Goal: Task Accomplishment & Management: Manage account settings

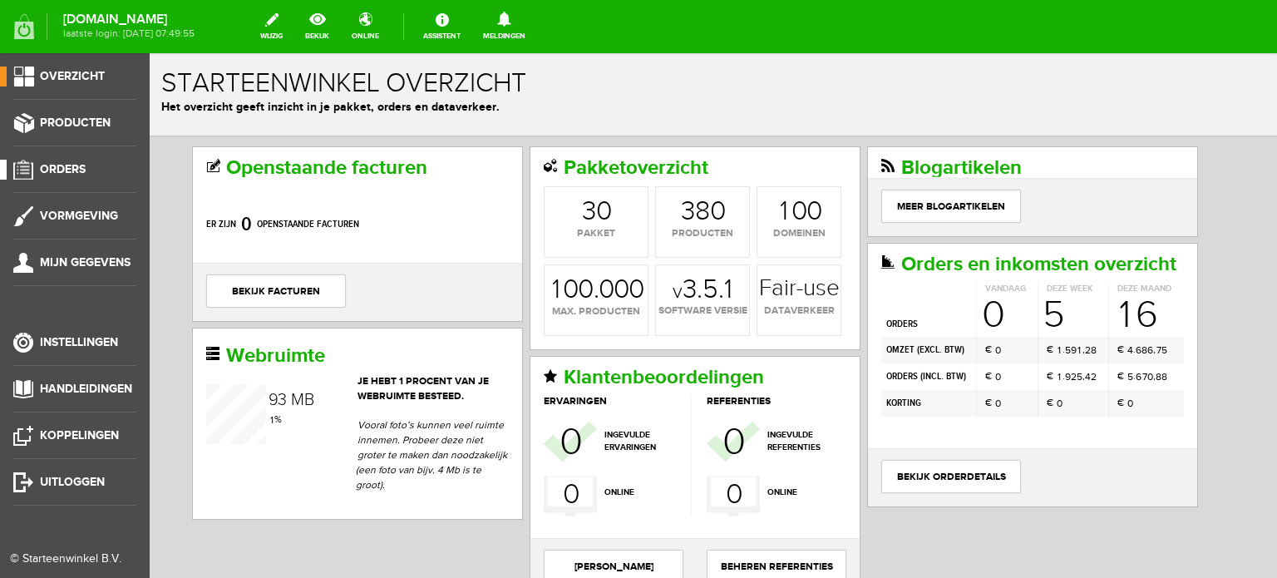
click at [63, 162] on span "Orders" at bounding box center [63, 169] width 46 height 14
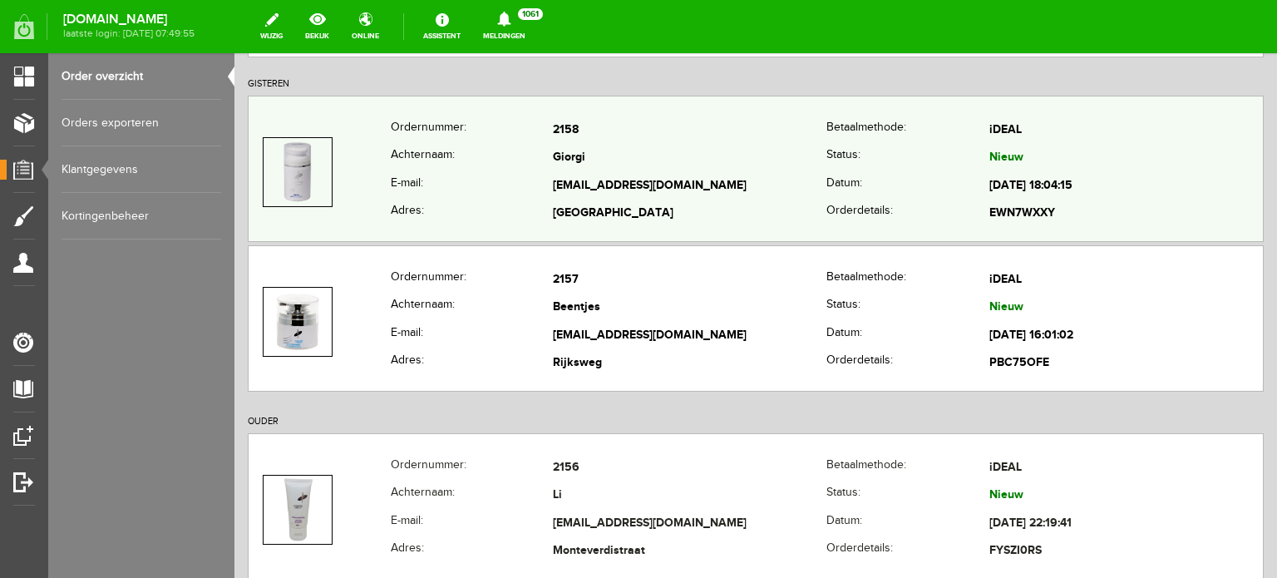
scroll to position [249, 0]
click at [574, 154] on td "Giorgi" at bounding box center [690, 158] width 274 height 28
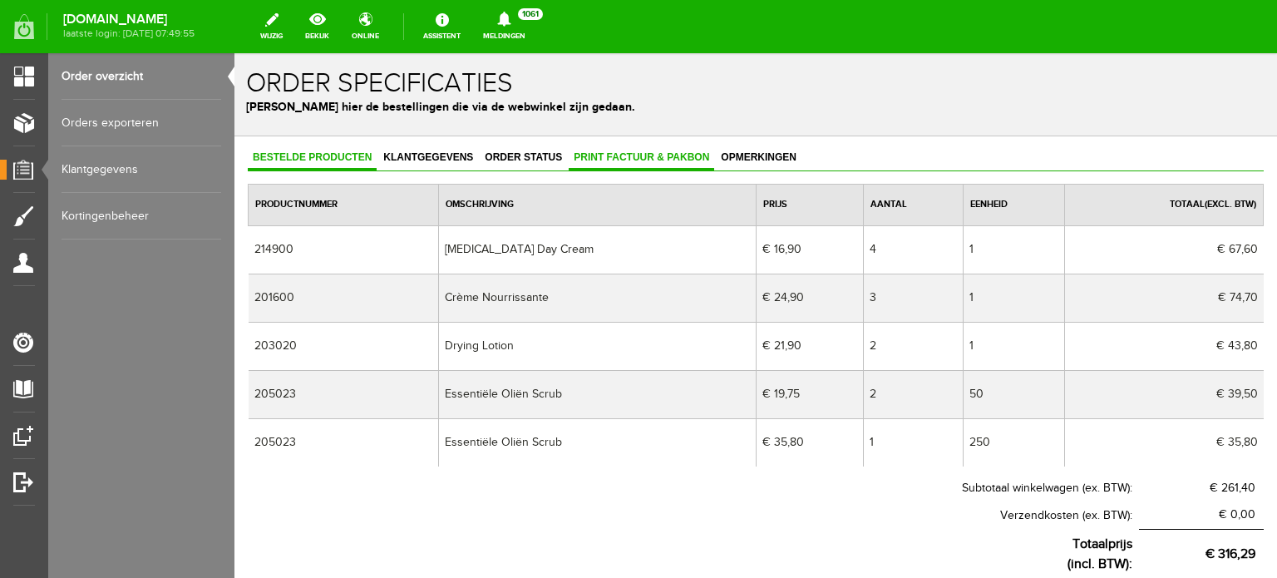
click at [623, 153] on span "Print factuur & pakbon" at bounding box center [641, 157] width 145 height 12
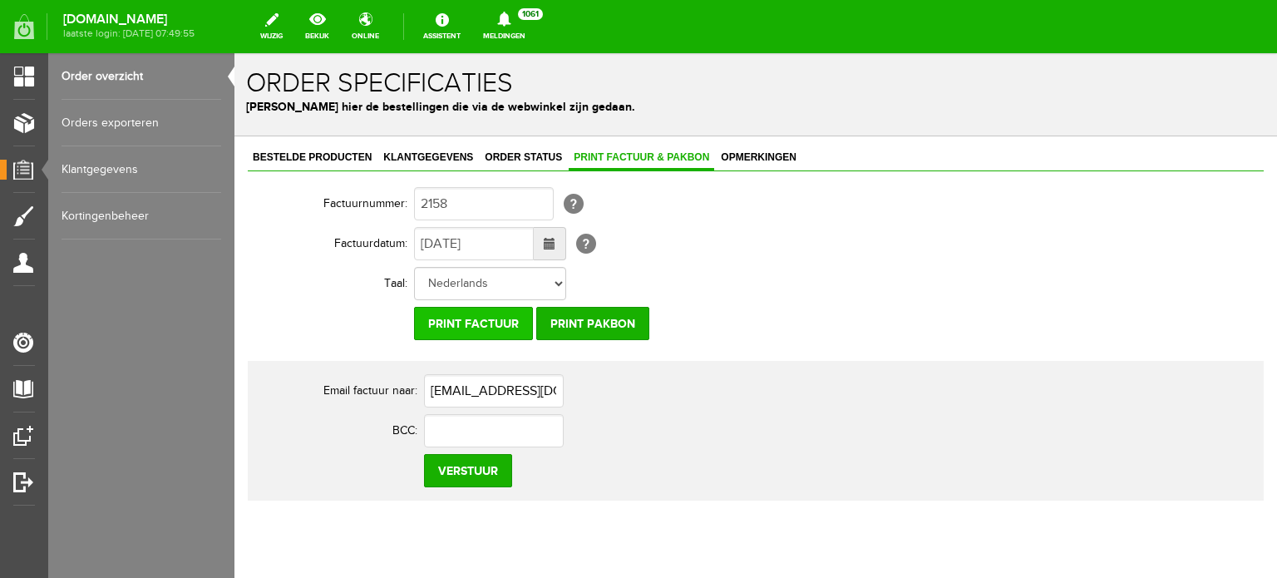
click at [479, 321] on input "Print factuur" at bounding box center [473, 323] width 119 height 33
click at [441, 155] on span "Klantgegevens" at bounding box center [428, 157] width 100 height 12
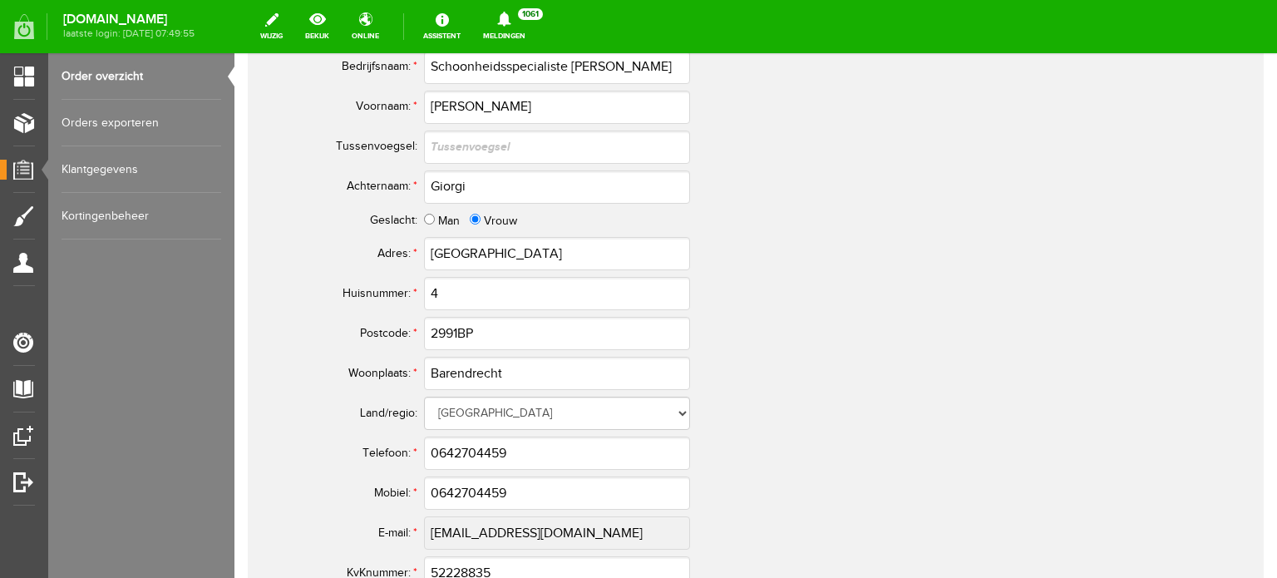
scroll to position [748, 0]
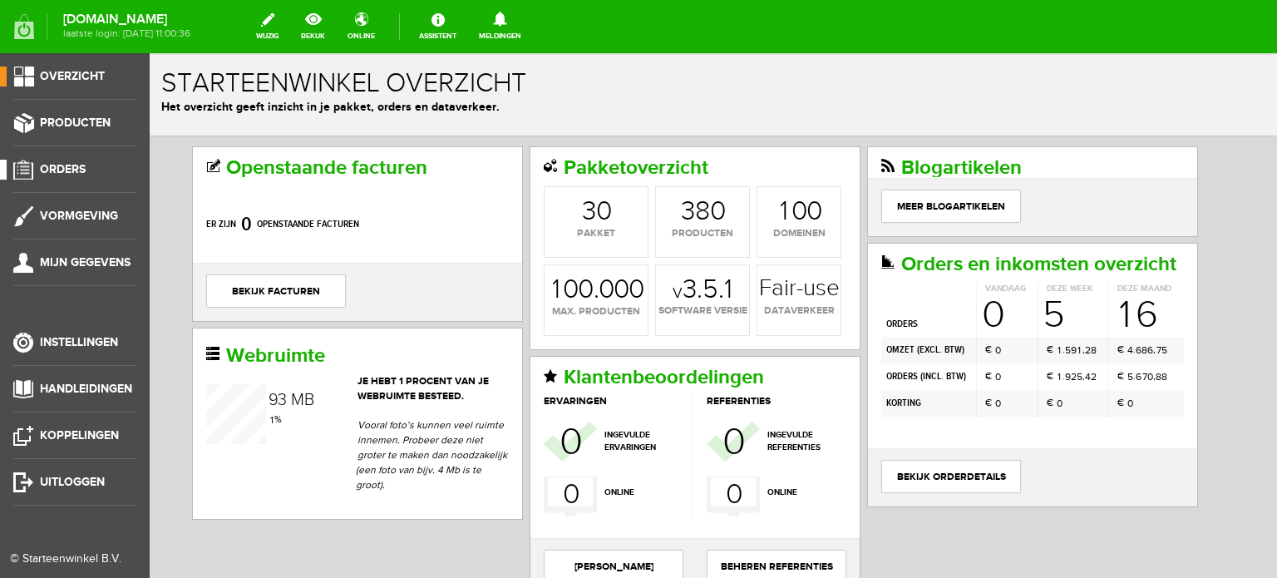
click at [70, 164] on span "Orders" at bounding box center [63, 169] width 46 height 14
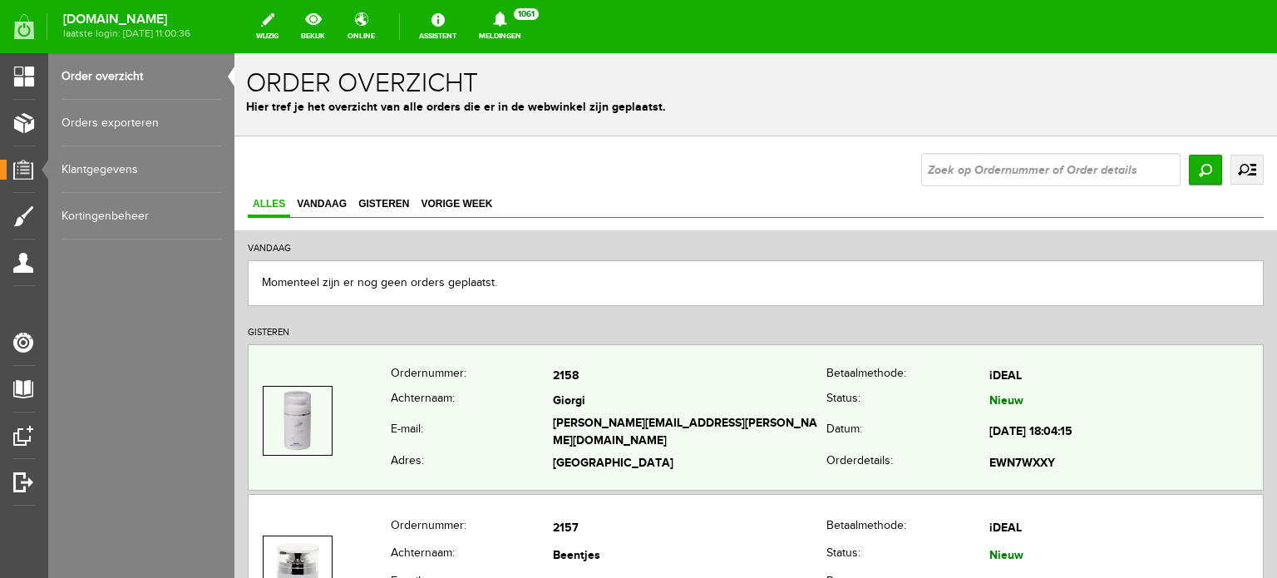
click at [564, 421] on td "[EMAIL_ADDRESS][DOMAIN_NAME]" at bounding box center [690, 433] width 274 height 38
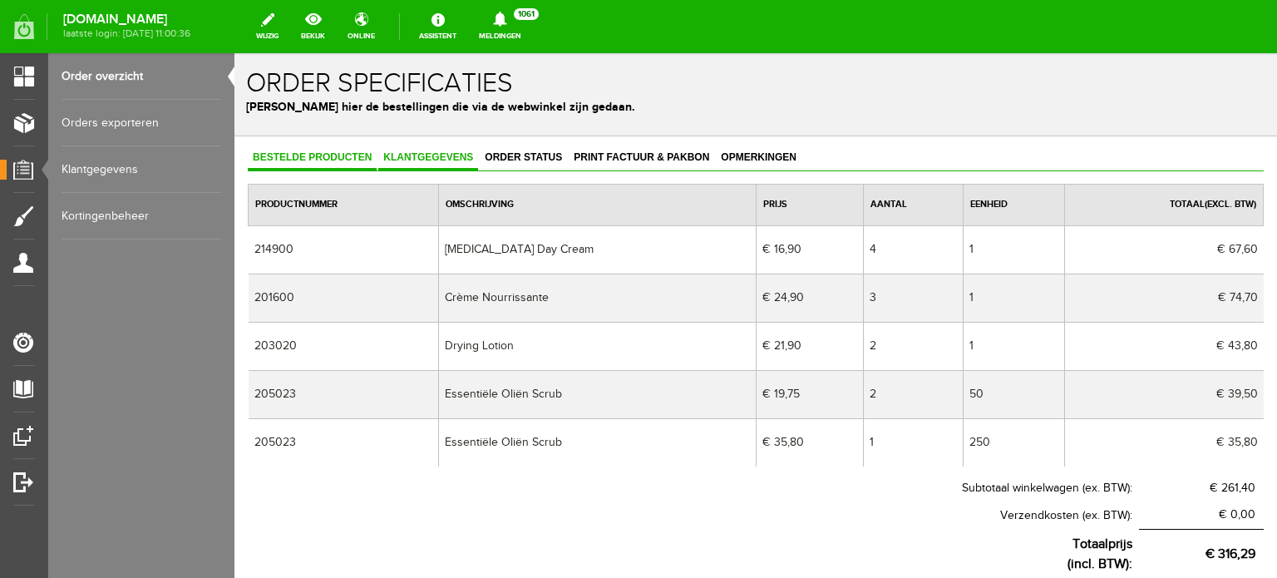
click at [418, 151] on link "Klantgegevens" at bounding box center [428, 158] width 100 height 24
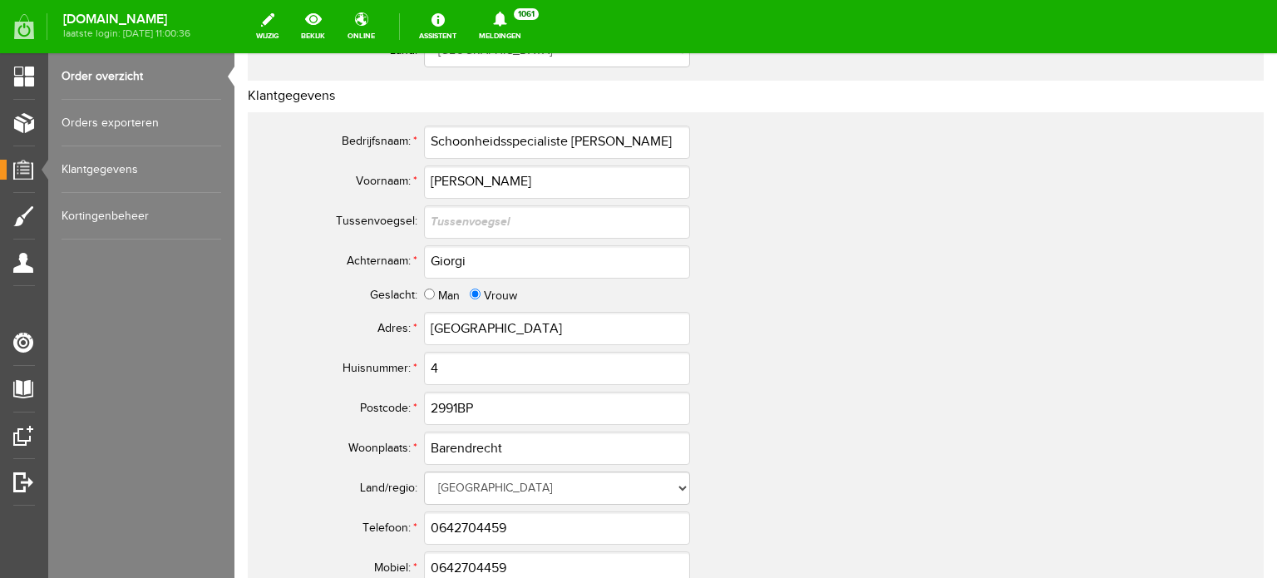
scroll to position [831, 0]
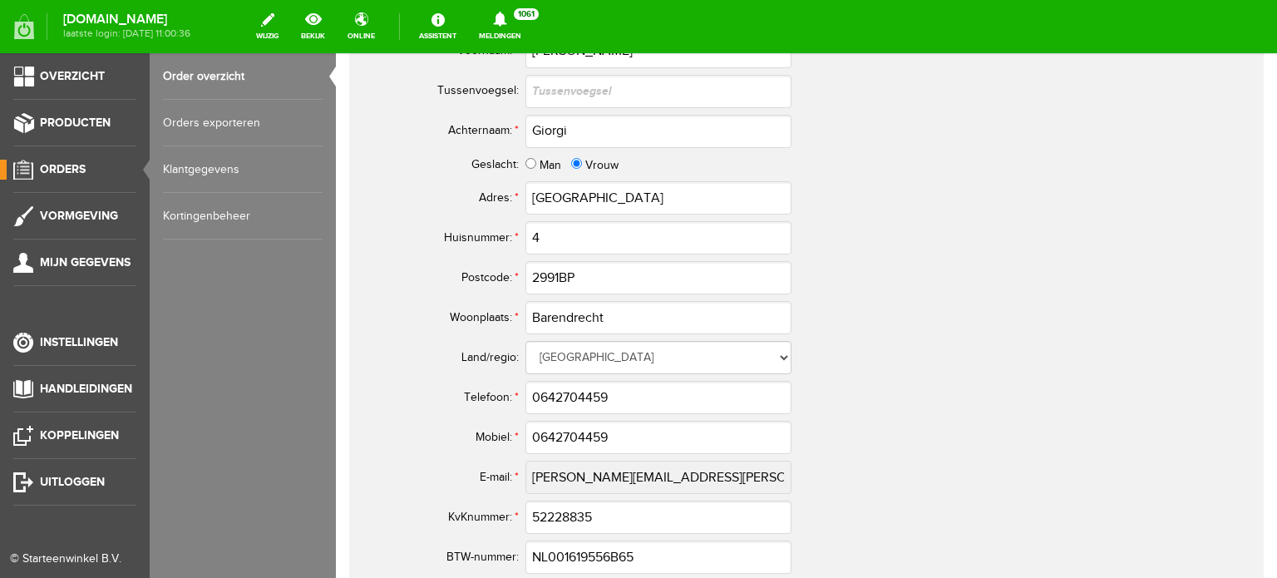
click at [70, 165] on span "Orders" at bounding box center [63, 169] width 46 height 14
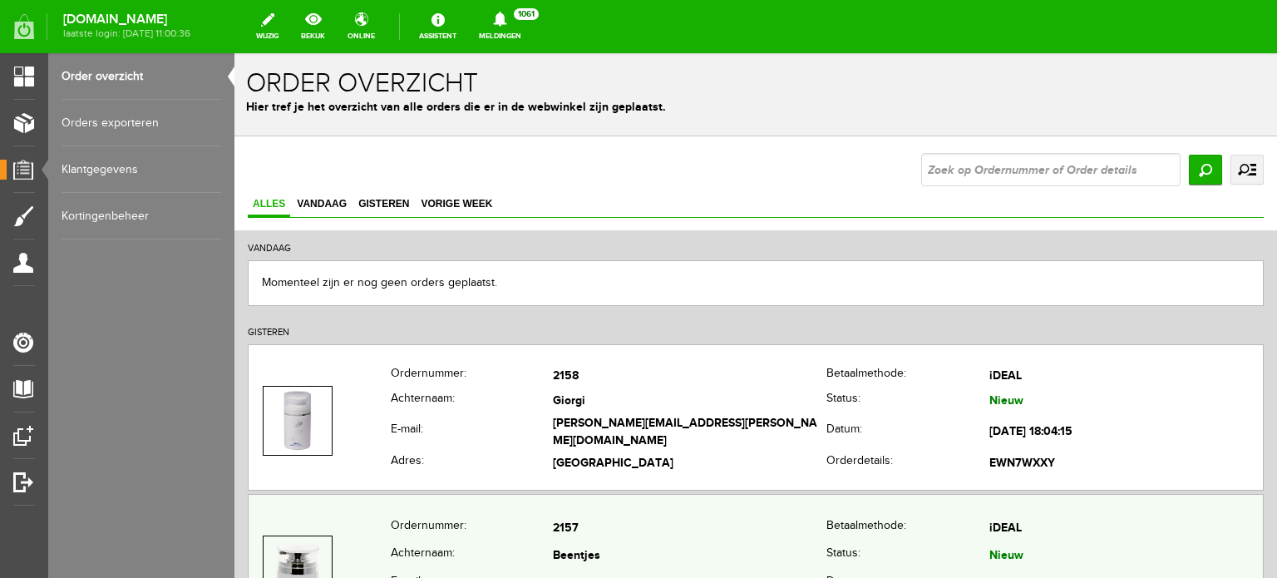
click at [584, 540] on td "2157" at bounding box center [690, 529] width 274 height 28
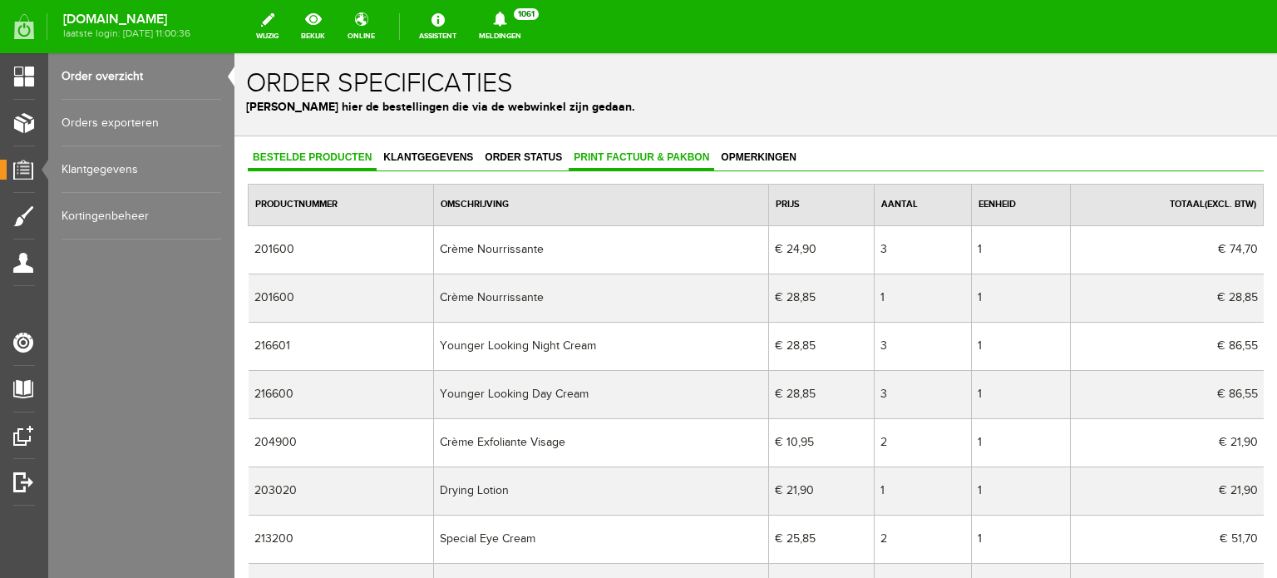
click at [620, 155] on span "Print factuur & pakbon" at bounding box center [641, 157] width 145 height 12
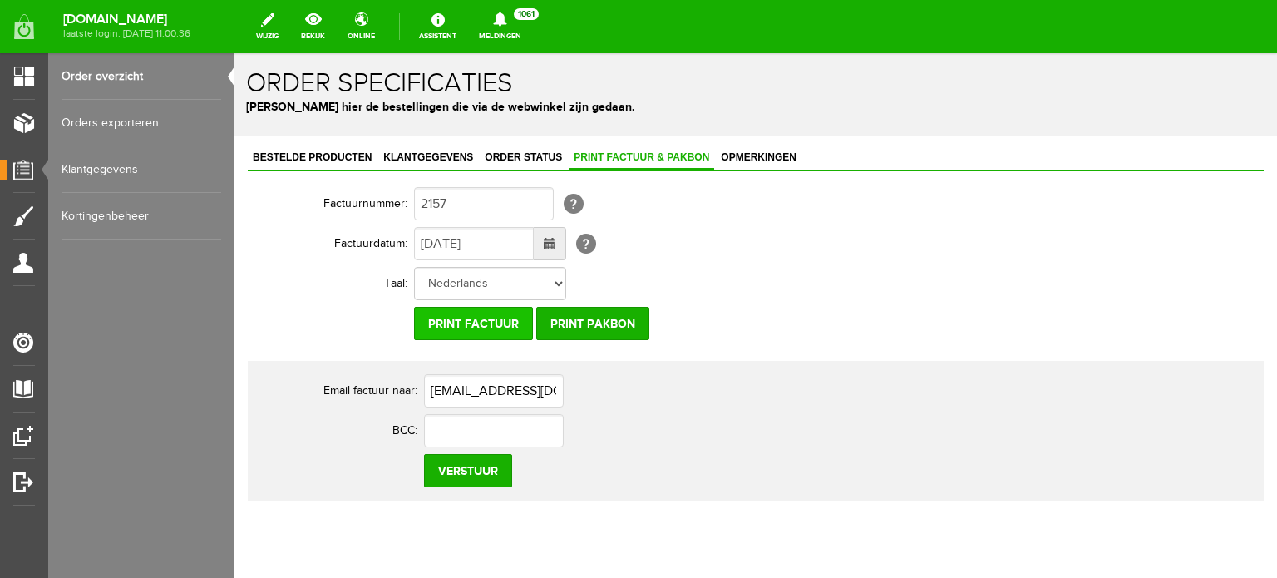
click at [482, 319] on input "Print factuur" at bounding box center [473, 323] width 119 height 33
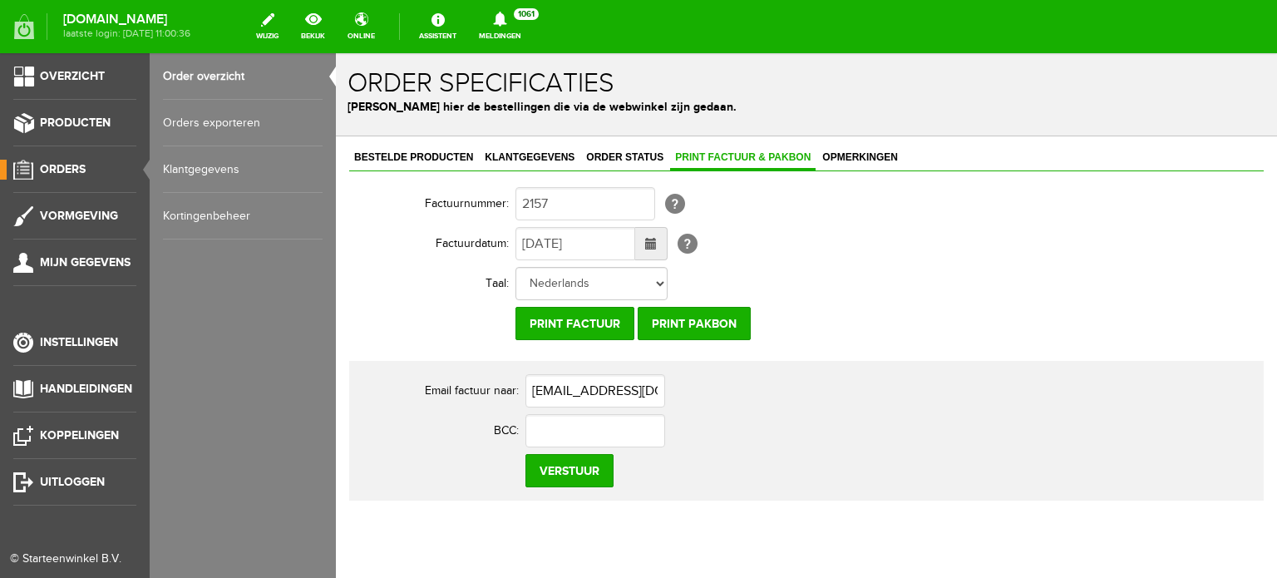
click at [53, 169] on span "Orders" at bounding box center [63, 169] width 46 height 14
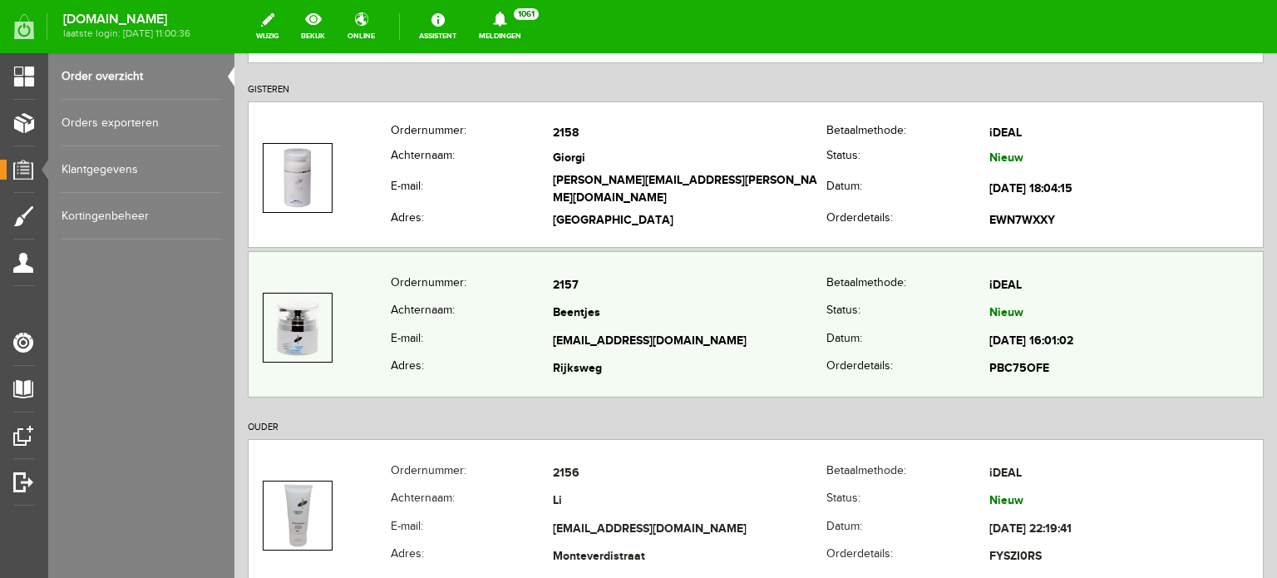
scroll to position [249, 0]
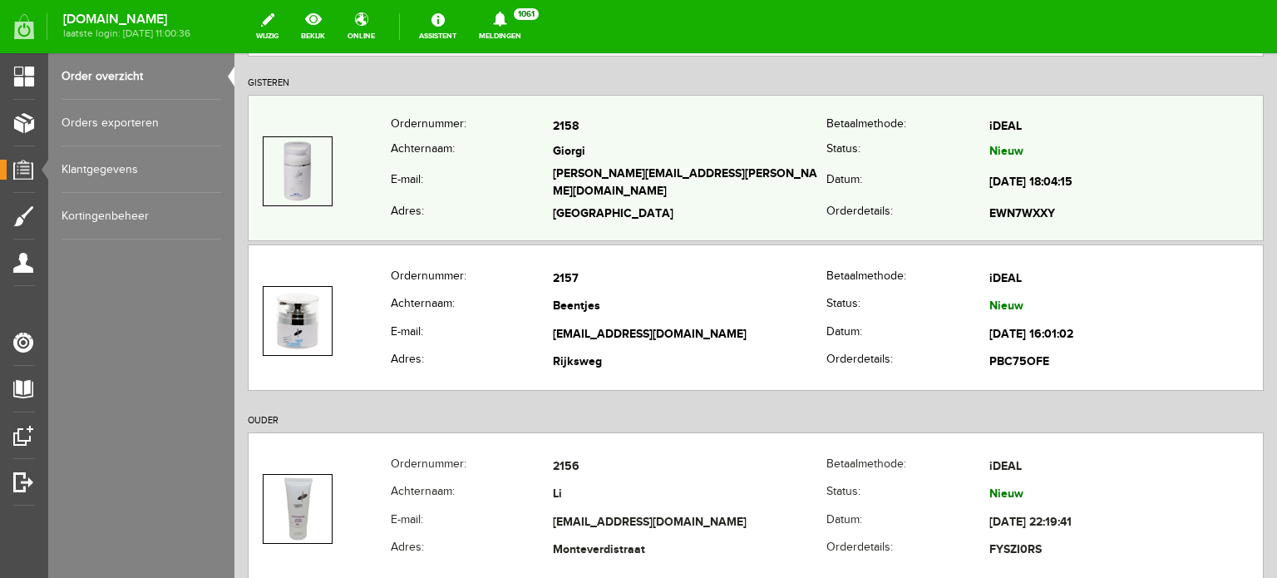
click at [562, 162] on td "Giorgi" at bounding box center [690, 152] width 274 height 24
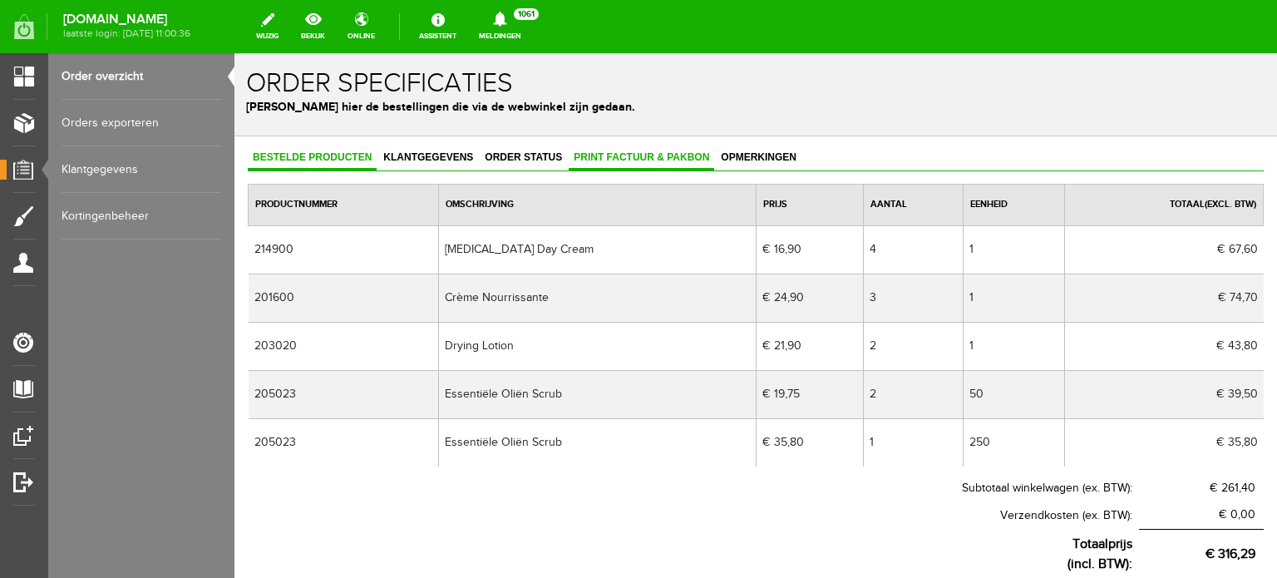
click at [662, 153] on span "Print factuur & pakbon" at bounding box center [641, 157] width 145 height 12
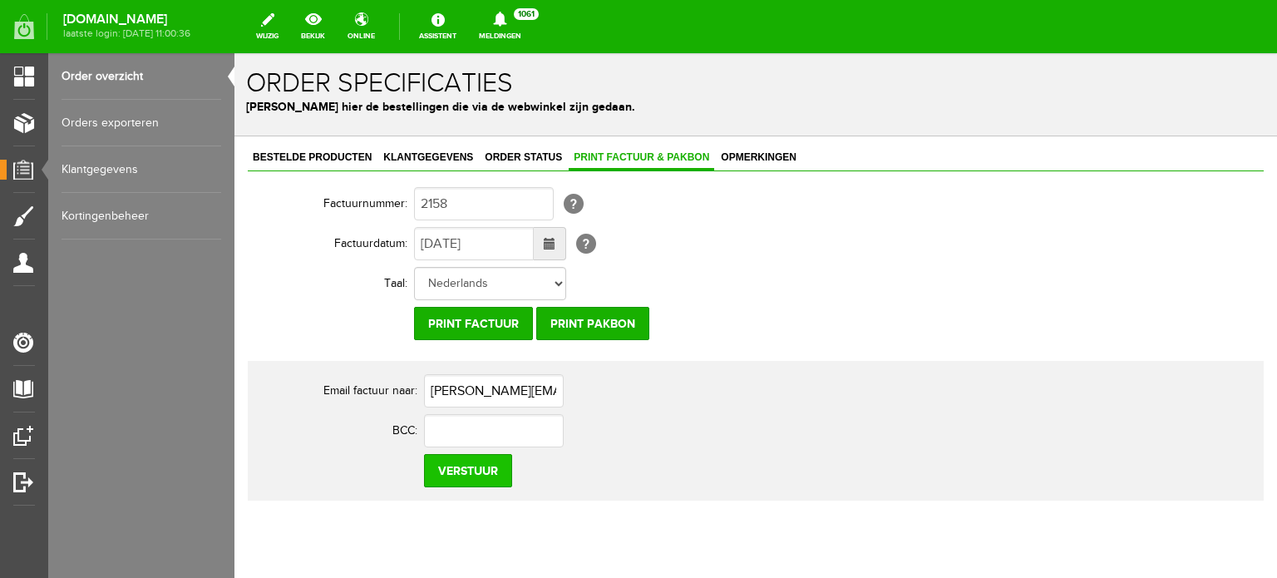
click at [477, 469] on input "Verstuur" at bounding box center [468, 470] width 88 height 33
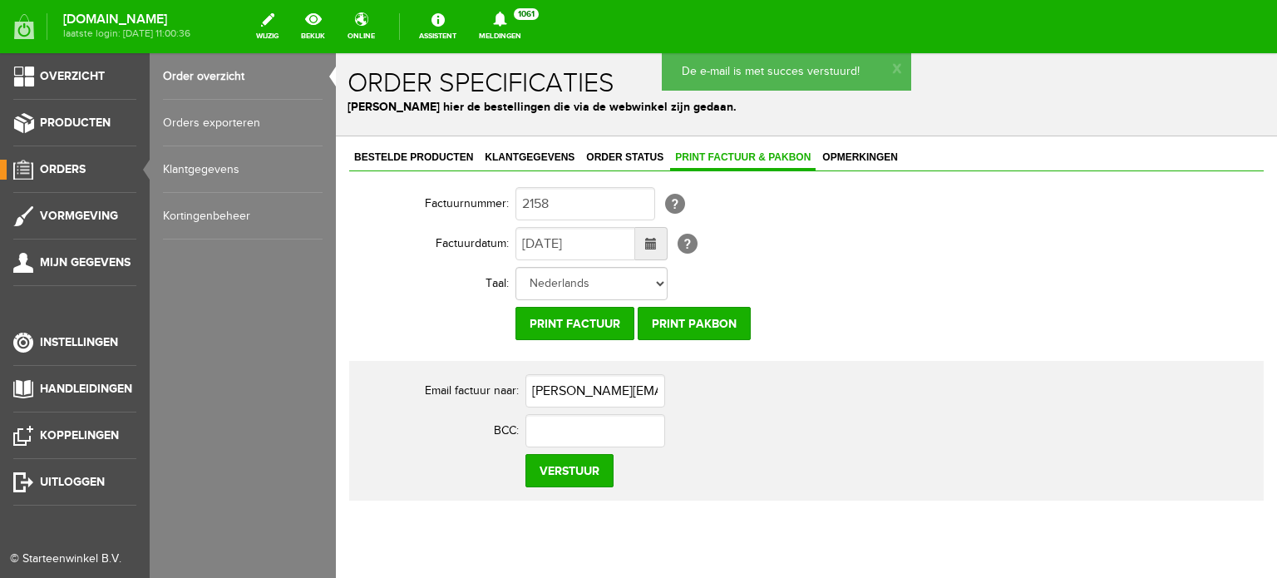
click at [69, 167] on span "Orders" at bounding box center [63, 169] width 46 height 14
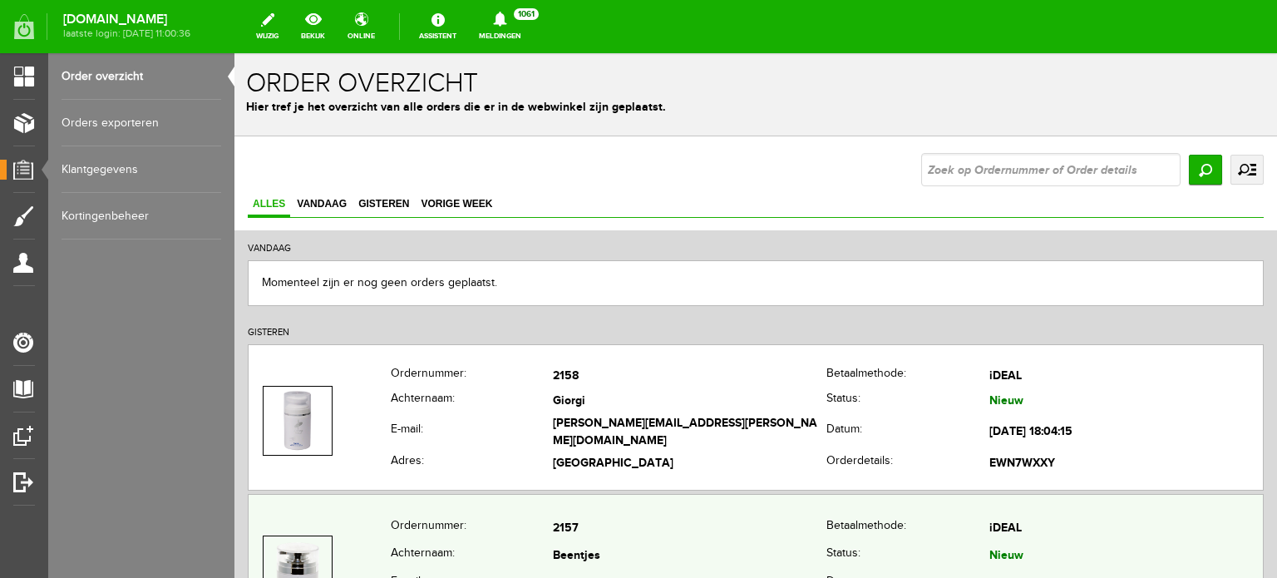
click at [590, 538] on td "2157" at bounding box center [690, 529] width 274 height 28
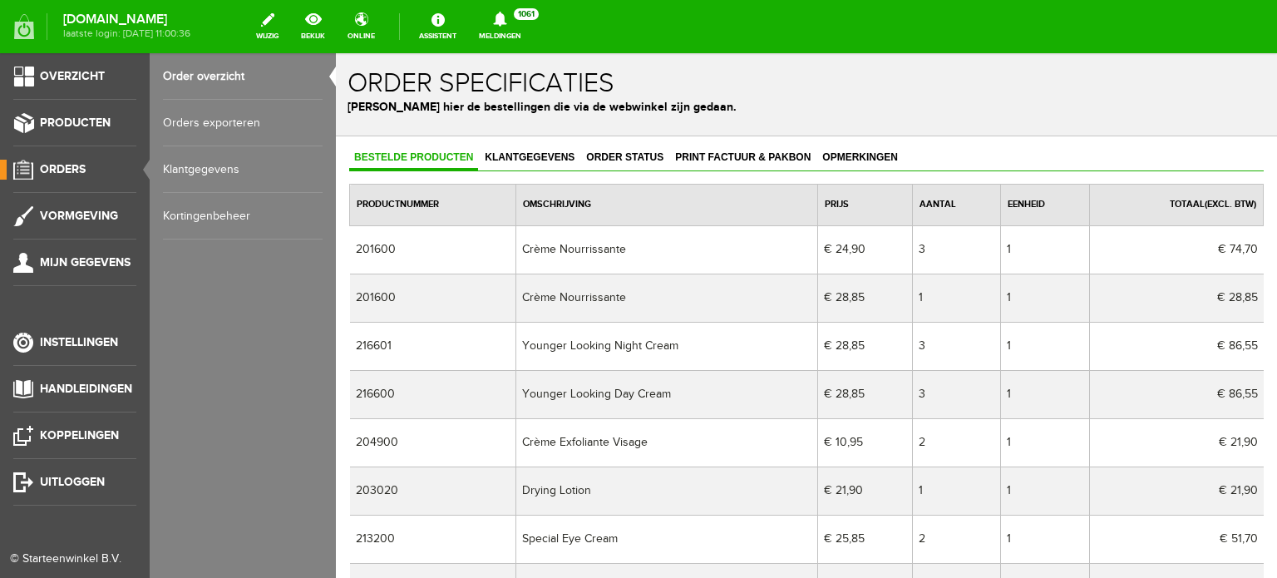
click at [71, 167] on span "Orders" at bounding box center [63, 169] width 46 height 14
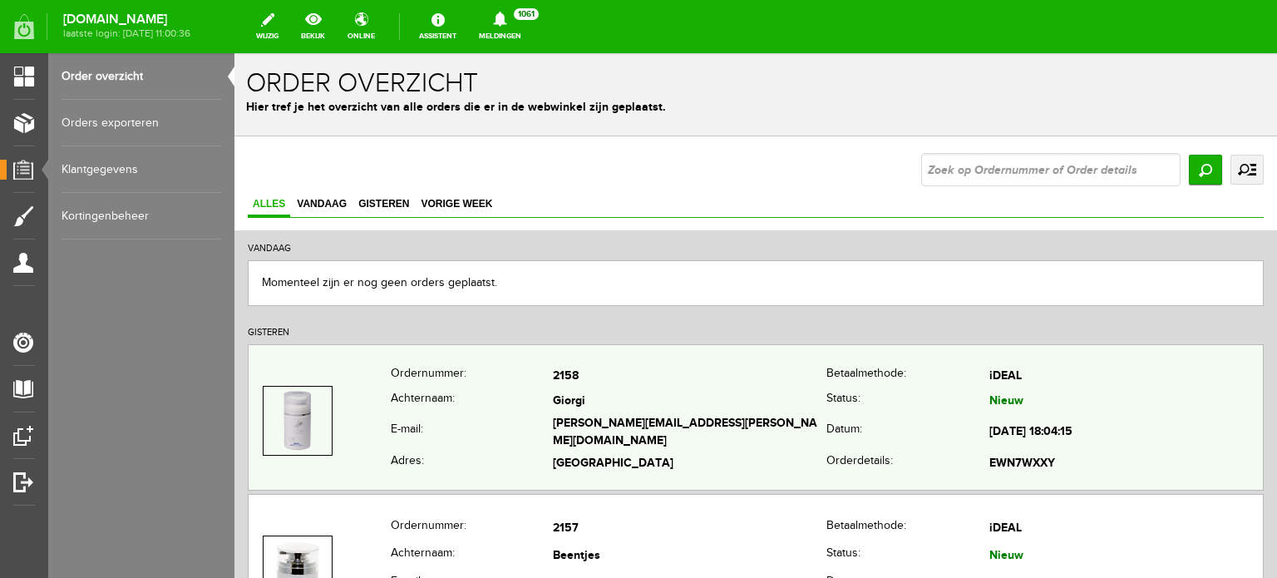
click at [562, 420] on td "[EMAIL_ADDRESS][DOMAIN_NAME]" at bounding box center [690, 433] width 274 height 38
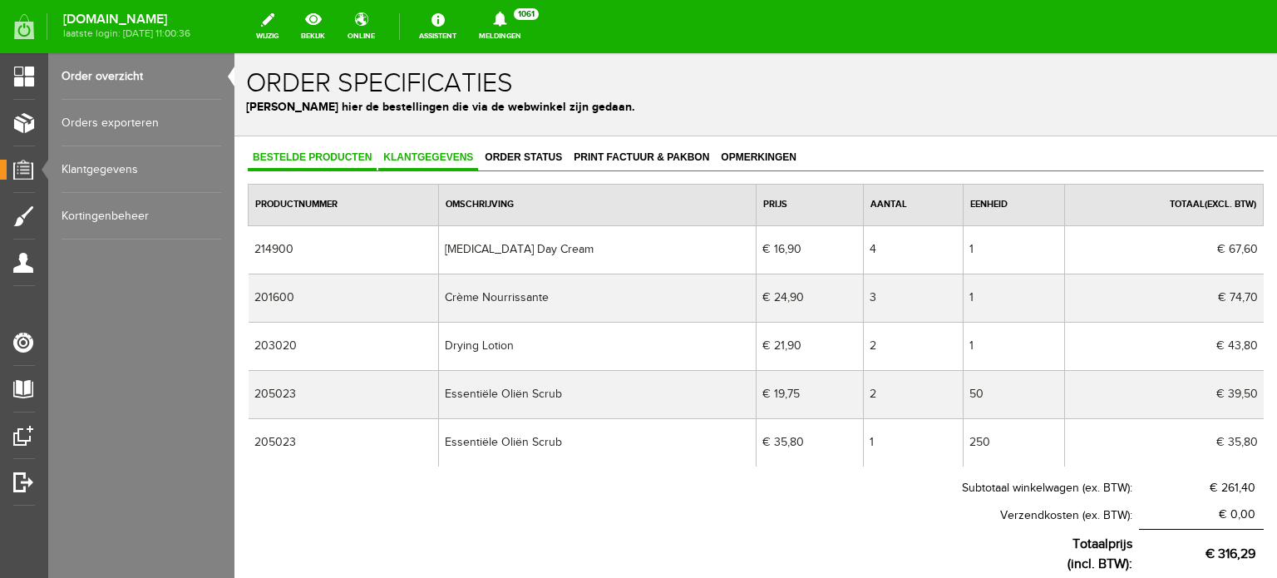
click at [450, 154] on span "Klantgegevens" at bounding box center [428, 157] width 100 height 12
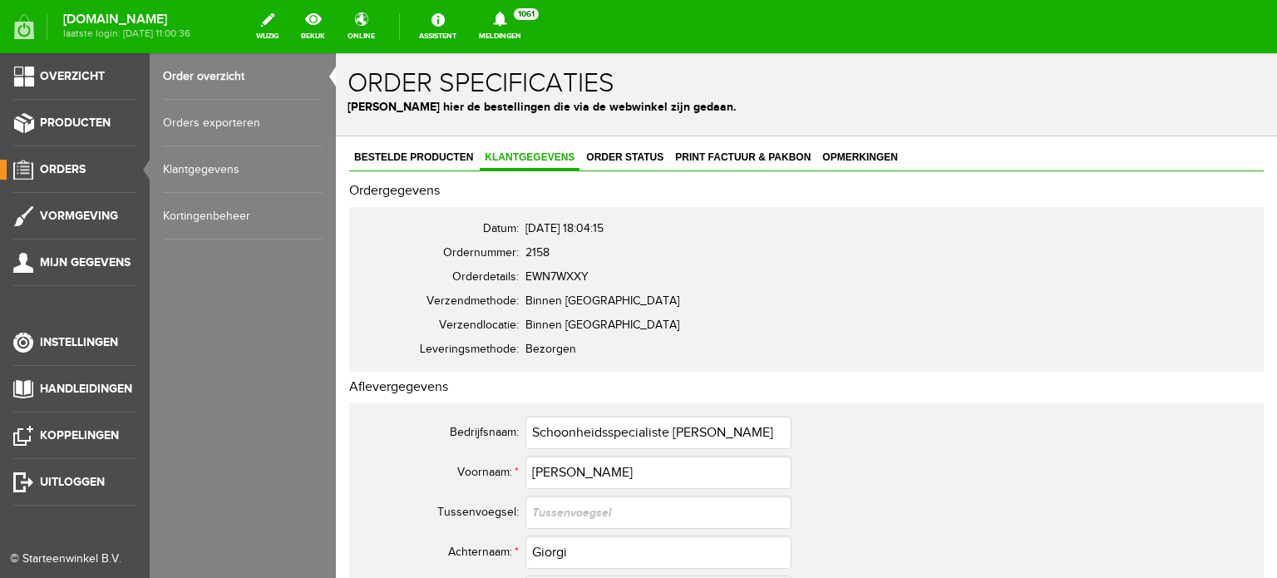
click at [66, 169] on span "Orders" at bounding box center [63, 169] width 46 height 14
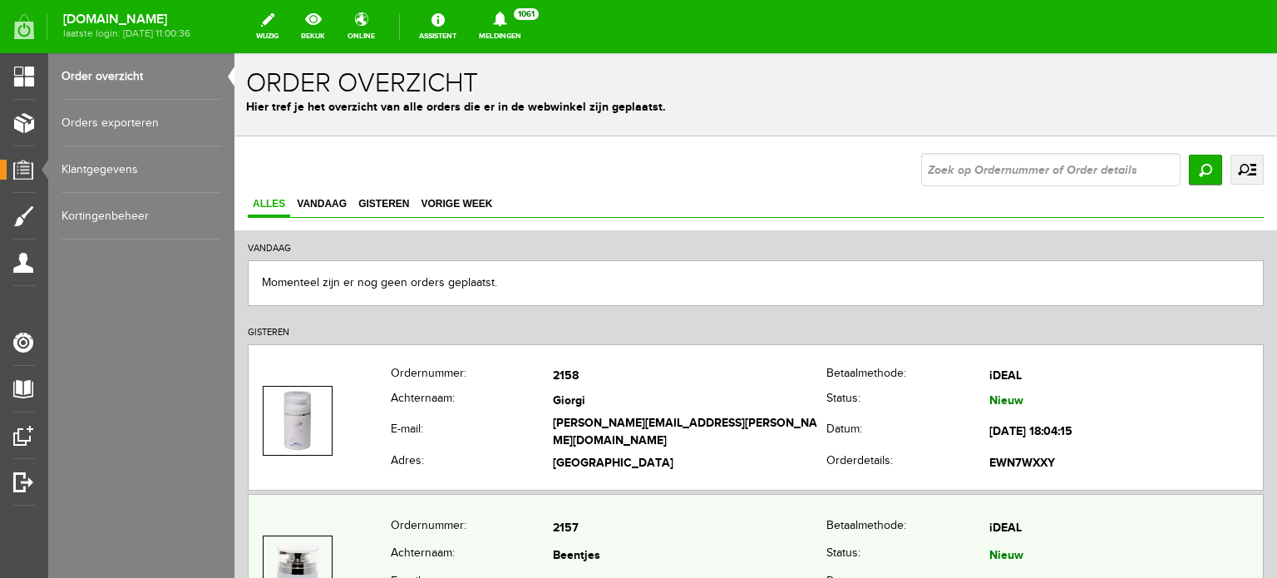
click at [591, 539] on td "2157" at bounding box center [690, 529] width 274 height 28
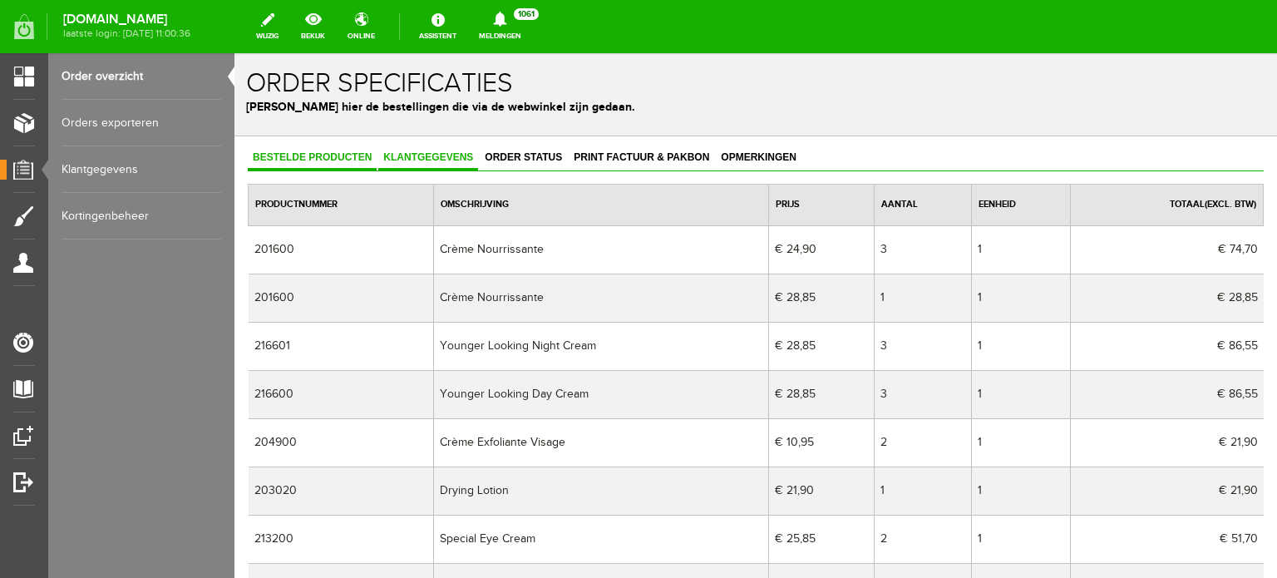
click at [427, 155] on span "Klantgegevens" at bounding box center [428, 157] width 100 height 12
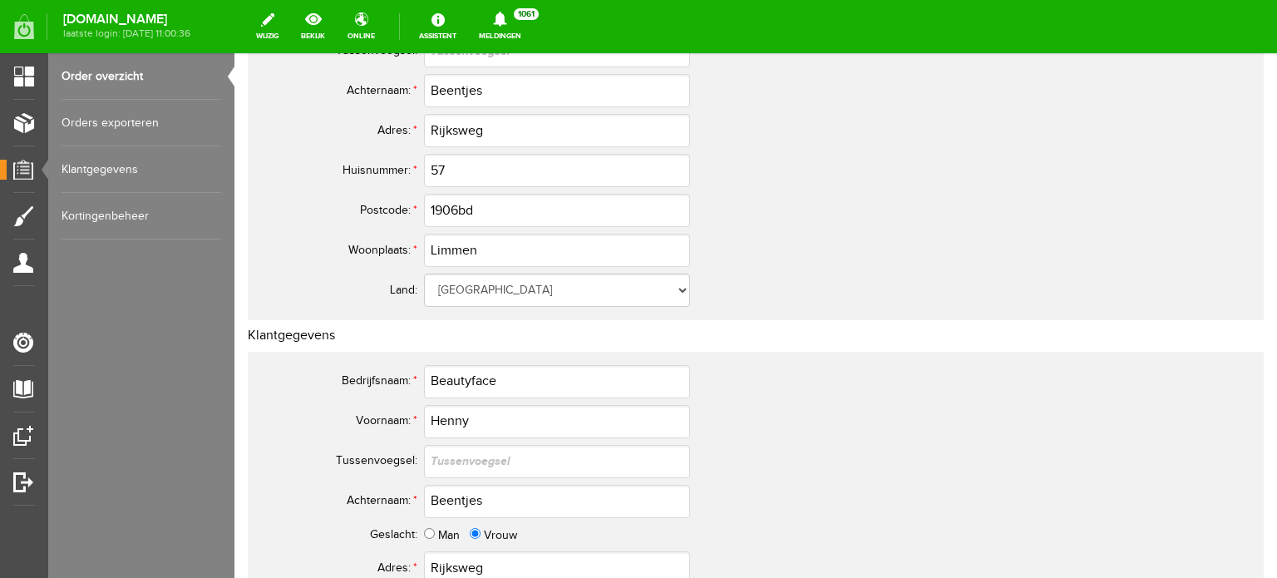
scroll to position [286, 0]
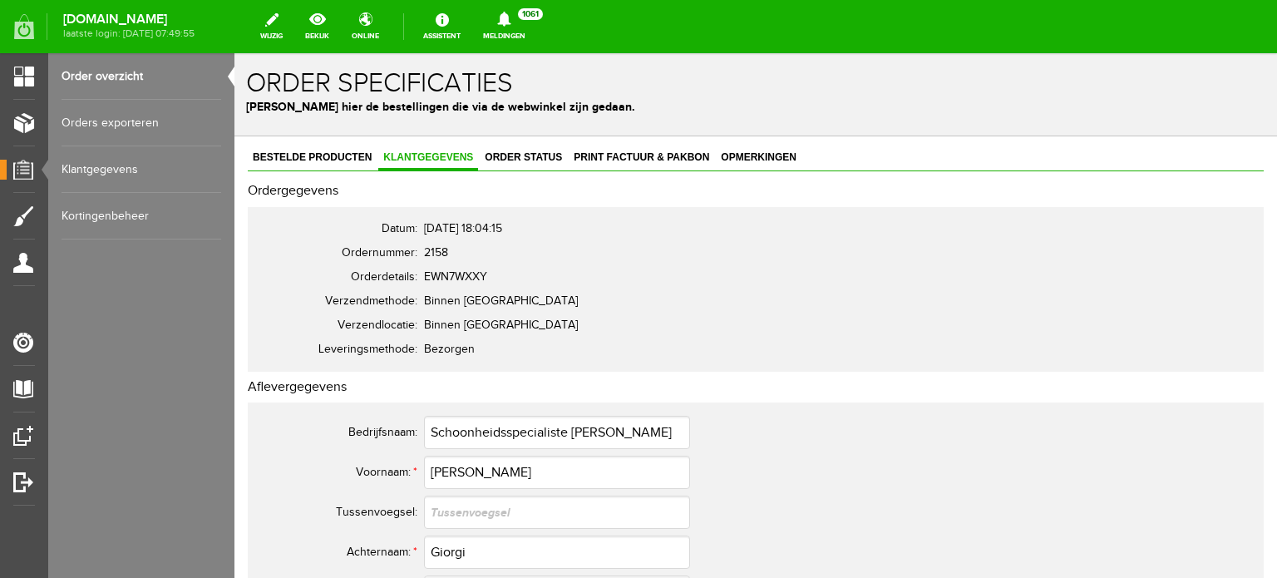
scroll to position [748, 0]
